Goal: Information Seeking & Learning: Find specific page/section

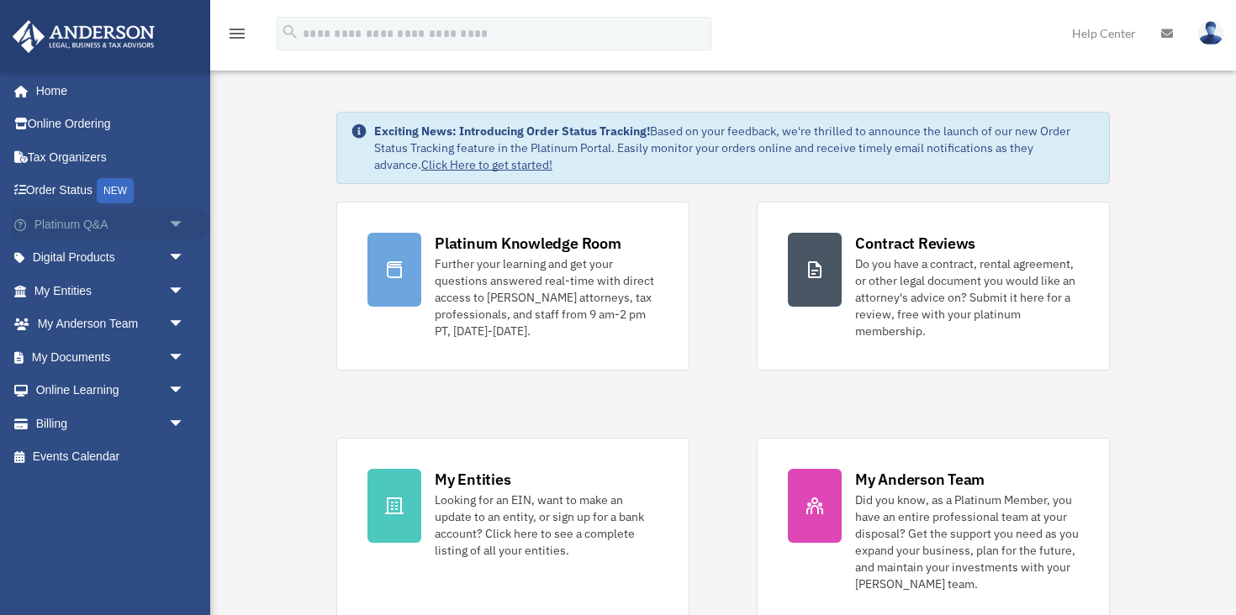
click at [179, 225] on span "arrow_drop_down" at bounding box center [185, 225] width 34 height 34
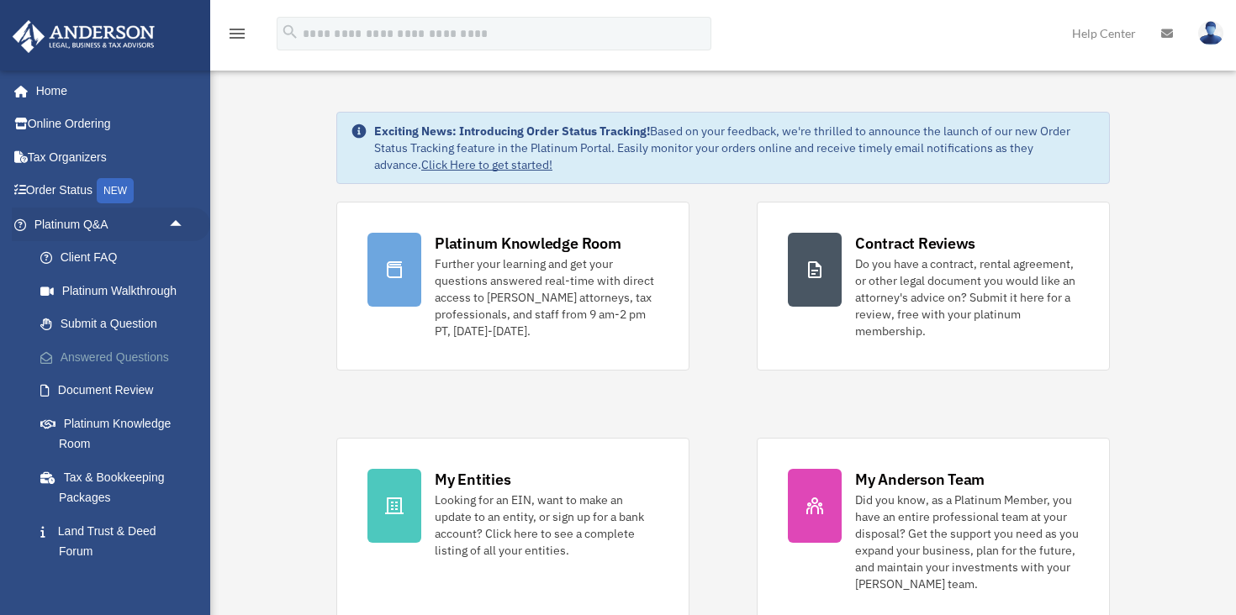
click at [140, 365] on link "Answered Questions" at bounding box center [117, 357] width 187 height 34
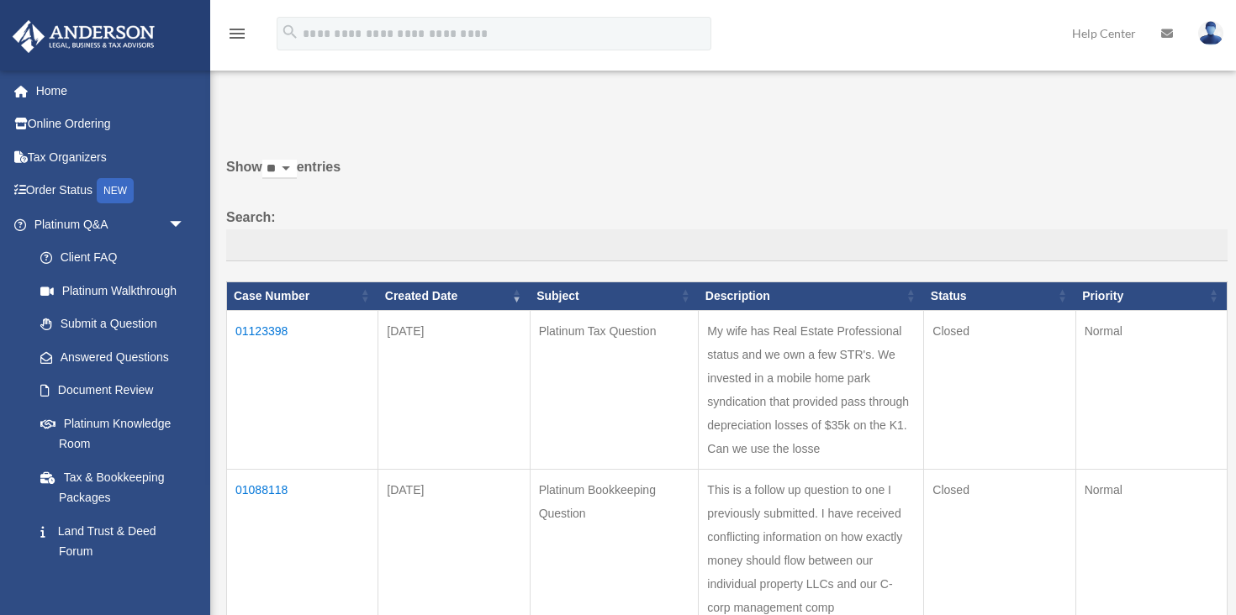
click at [268, 329] on td "01123398" at bounding box center [302, 389] width 151 height 159
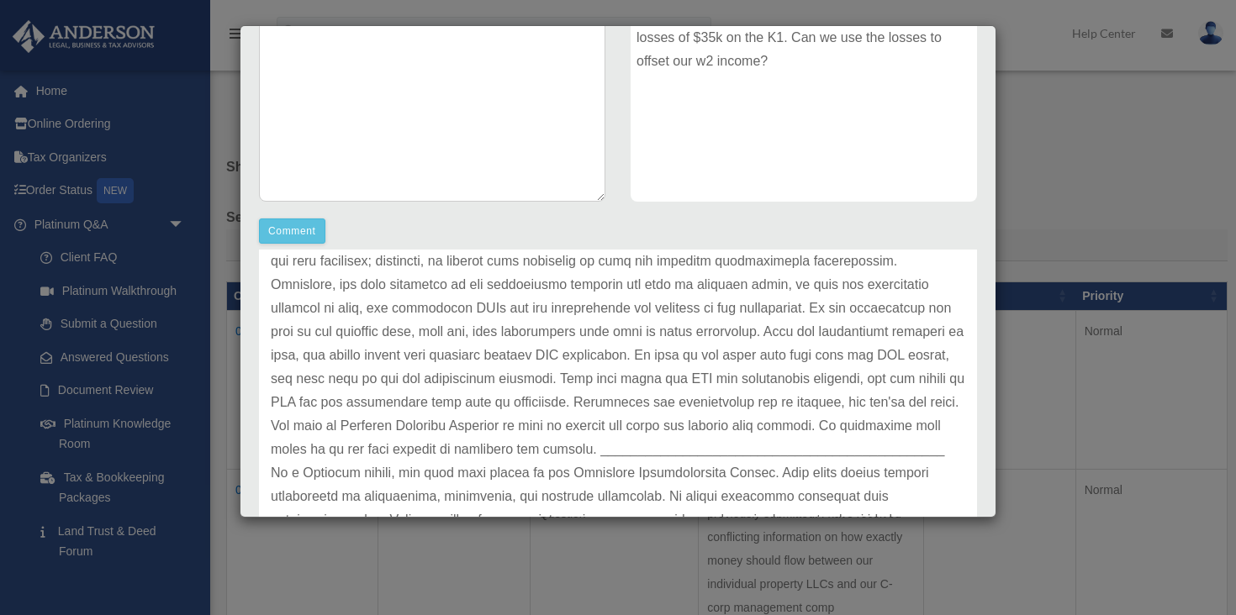
scroll to position [246, 0]
